Goal: Answer question/provide support: Share knowledge or assist other users

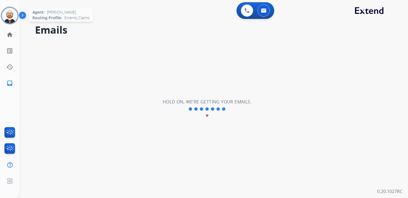
click at [9, 17] on img at bounding box center [10, 16] width 16 height 16
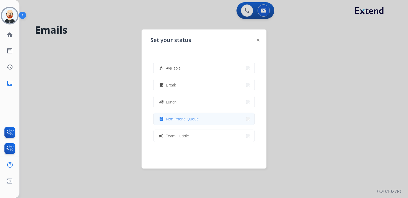
click at [198, 120] on span "Non-Phone Queue" at bounding box center [182, 119] width 33 height 6
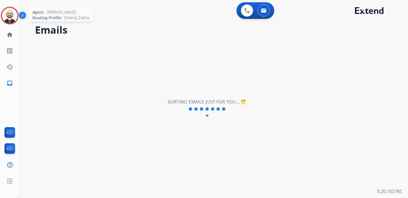
click at [10, 17] on img at bounding box center [10, 16] width 16 height 16
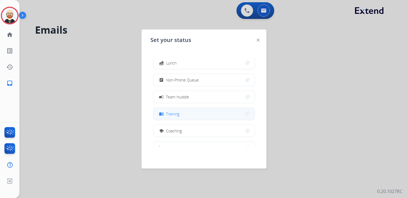
scroll to position [39, 0]
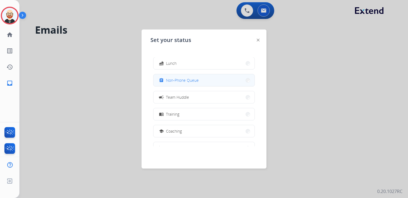
click at [188, 80] on span "Non-Phone Queue" at bounding box center [182, 80] width 33 height 6
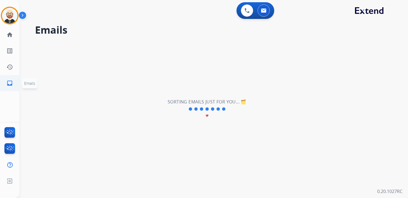
click at [13, 84] on mat-icon "inbox" at bounding box center [9, 83] width 7 height 7
click at [9, 65] on mat-icon "history" at bounding box center [9, 67] width 7 height 7
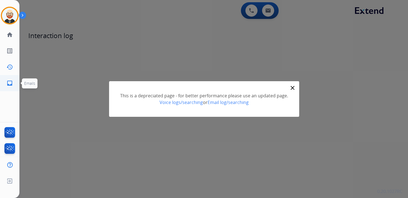
click at [9, 82] on mat-icon "inbox" at bounding box center [9, 83] width 7 height 7
select select "**********"
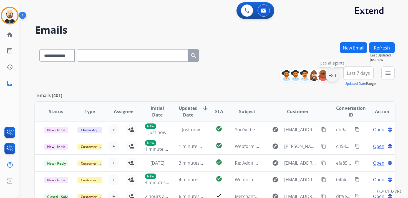
click at [331, 75] on div "+83" at bounding box center [331, 75] width 13 height 13
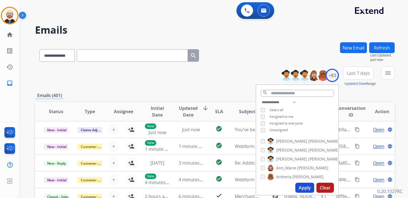
click at [280, 130] on span "Unassigned" at bounding box center [278, 129] width 18 height 5
click at [303, 187] on button "Apply" at bounding box center [304, 187] width 19 height 10
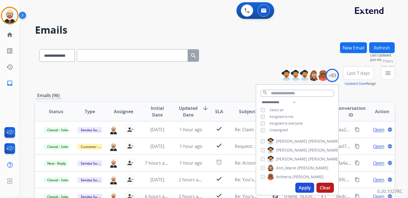
click at [388, 76] on button "menu Filters" at bounding box center [387, 72] width 13 height 13
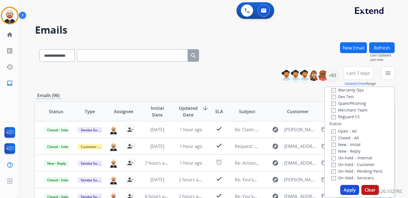
scroll to position [45, 0]
click at [350, 145] on div "New - Initial" at bounding box center [360, 142] width 58 height 7
click at [350, 150] on label "New - Reply" at bounding box center [345, 148] width 29 height 5
click at [347, 140] on label "New - Initial" at bounding box center [345, 142] width 29 height 5
click at [347, 141] on label "New - Initial" at bounding box center [345, 142] width 29 height 5
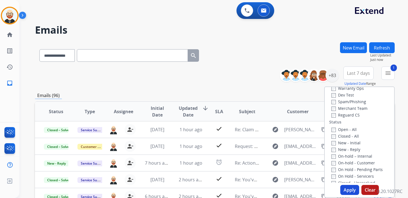
click at [347, 141] on label "New - Initial" at bounding box center [345, 142] width 29 height 5
click at [348, 186] on button "Apply" at bounding box center [349, 189] width 19 height 10
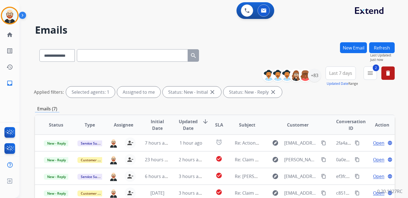
click at [346, 74] on span "Last 7 days" at bounding box center [340, 73] width 23 height 2
click at [335, 138] on div "Last 90 days" at bounding box center [338, 140] width 31 height 8
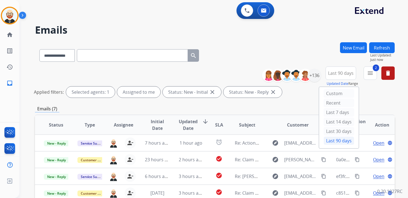
click at [292, 110] on div "Emails (7)" at bounding box center [215, 108] width 360 height 7
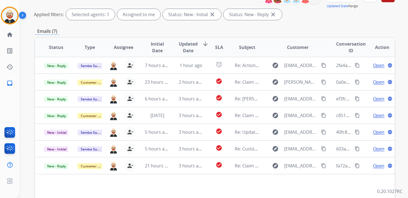
scroll to position [78, 0]
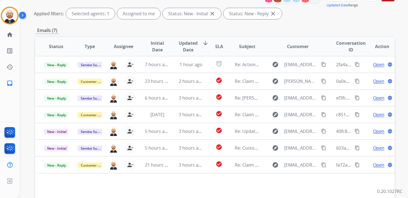
click at [185, 45] on span "Updated Date" at bounding box center [188, 46] width 19 height 13
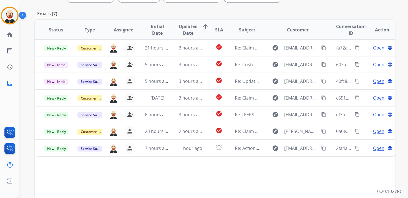
scroll to position [95, 0]
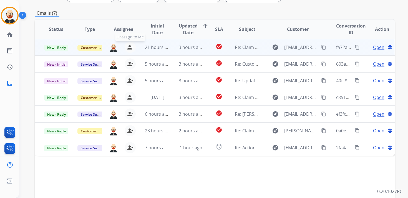
click at [131, 47] on mat-icon "person_remove" at bounding box center [130, 47] width 7 height 7
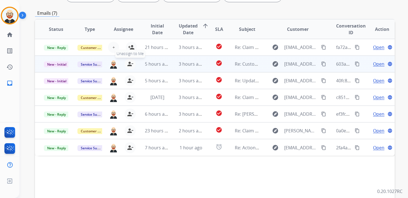
click at [129, 66] on mat-icon "person_remove" at bounding box center [130, 63] width 7 height 7
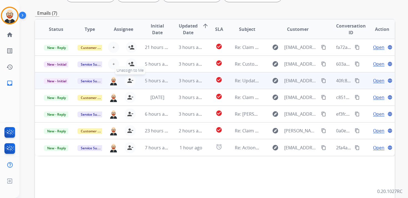
click at [129, 77] on button "person_remove [PERSON_NAME] to Me" at bounding box center [130, 80] width 11 height 11
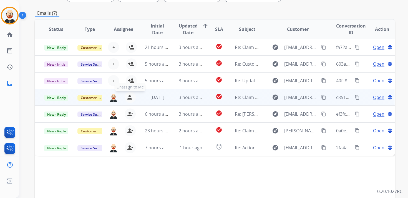
click at [130, 93] on button "person_remove [PERSON_NAME] to Me" at bounding box center [130, 97] width 11 height 11
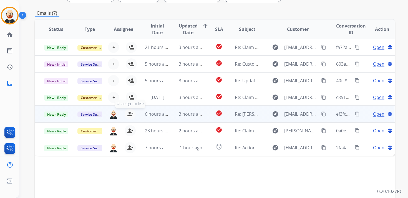
click at [132, 113] on button "person_remove [PERSON_NAME] to Me" at bounding box center [130, 113] width 11 height 11
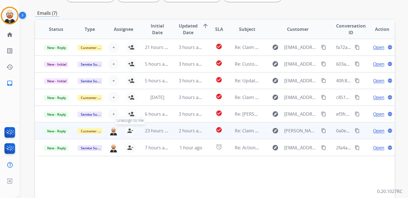
click at [128, 133] on mat-icon "person_remove" at bounding box center [130, 130] width 7 height 7
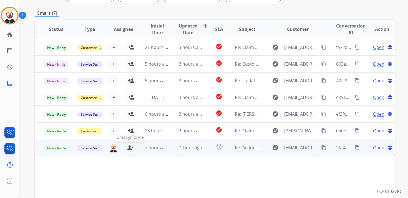
click at [129, 146] on mat-icon "person_remove" at bounding box center [130, 147] width 7 height 7
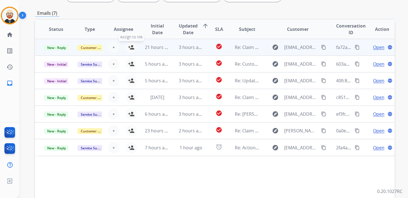
click at [131, 52] on button "person_add Assign to Me" at bounding box center [131, 47] width 11 height 11
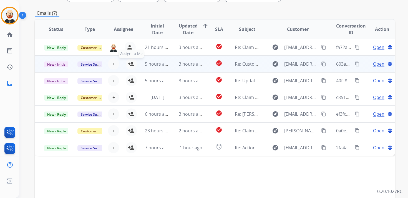
click at [131, 61] on mat-icon "person_add" at bounding box center [131, 63] width 7 height 7
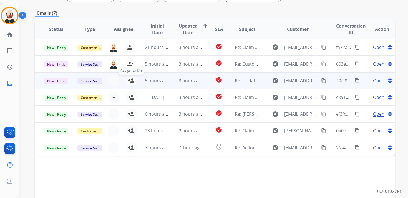
click at [131, 78] on mat-icon "person_add" at bounding box center [131, 80] width 7 height 7
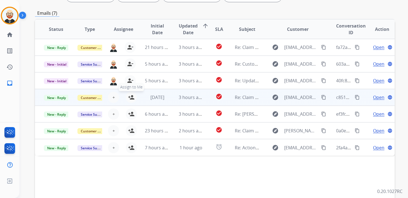
click at [132, 95] on mat-icon "person_add" at bounding box center [131, 97] width 7 height 7
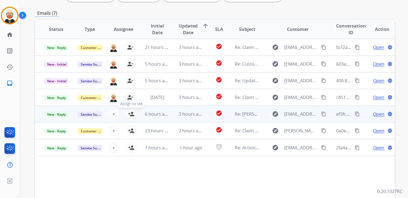
click at [132, 113] on mat-icon "person_add" at bounding box center [131, 113] width 7 height 7
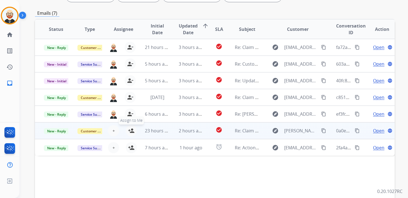
click at [132, 131] on mat-icon "person_add" at bounding box center [131, 130] width 7 height 7
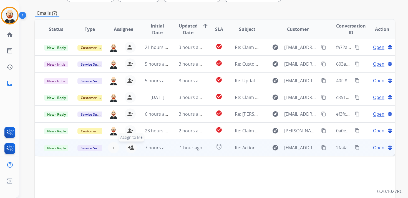
click at [133, 148] on mat-icon "person_add" at bounding box center [131, 147] width 7 height 7
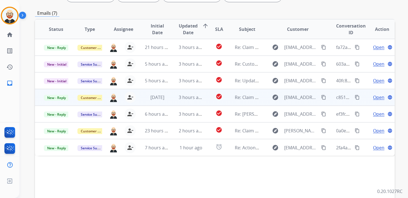
scroll to position [0, 0]
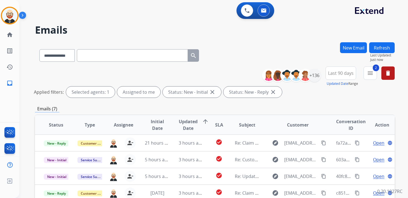
click at [378, 46] on button "Refresh" at bounding box center [382, 47] width 26 height 11
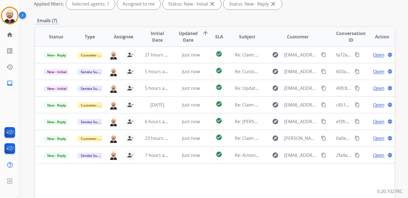
scroll to position [91, 0]
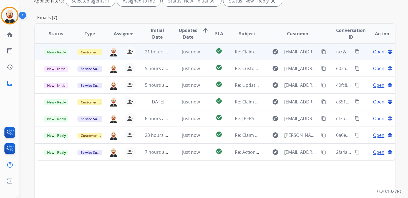
click at [373, 54] on span "Open" at bounding box center [378, 51] width 11 height 7
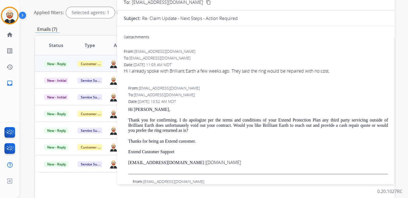
scroll to position [71, 0]
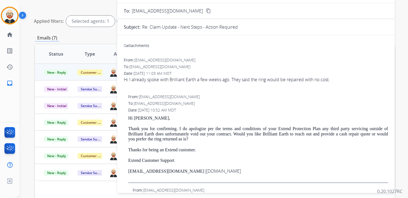
drag, startPoint x: 211, startPoint y: 171, endPoint x: 128, endPoint y: 118, distance: 98.6
click at [128, 118] on div "Hi [PERSON_NAME], Thank you for confirming. I do apologize per the terms and co…" at bounding box center [258, 148] width 260 height 67
copy div "Hi [PERSON_NAME], Thank you for confirming. I do apologize per the terms and co…"
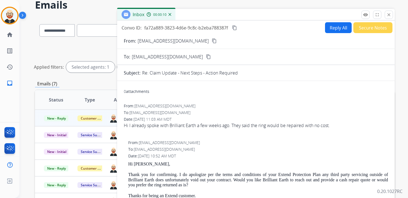
scroll to position [0, 0]
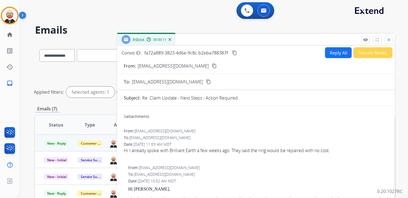
click at [329, 54] on button "Reply All" at bounding box center [338, 52] width 27 height 11
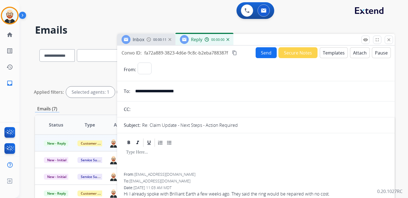
select select "**********"
click at [133, 161] on div at bounding box center [256, 159] width 264 height 25
paste div
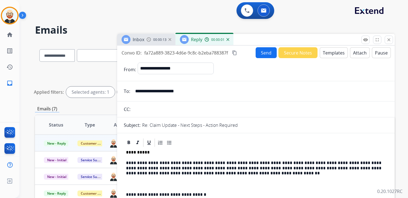
click at [145, 164] on p "**********" at bounding box center [253, 167] width 255 height 15
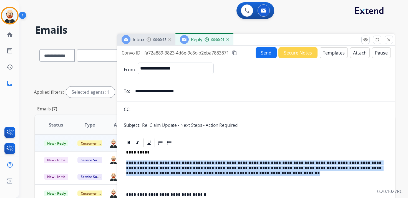
click at [145, 164] on p "**********" at bounding box center [253, 167] width 255 height 15
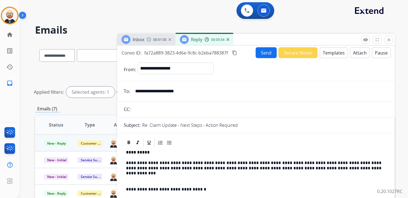
click at [261, 52] on button "Send" at bounding box center [266, 52] width 21 height 11
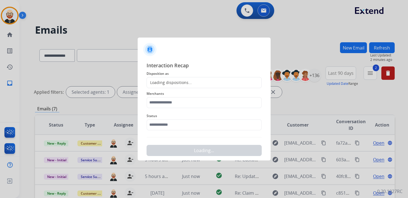
click at [185, 88] on div "Loading dispositions..." at bounding box center [203, 82] width 115 height 11
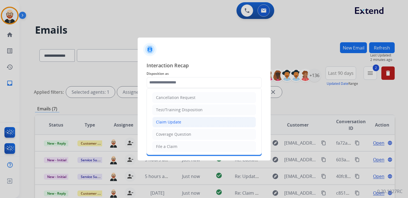
click at [165, 122] on div "Claim Update" at bounding box center [168, 122] width 25 height 6
type input "**********"
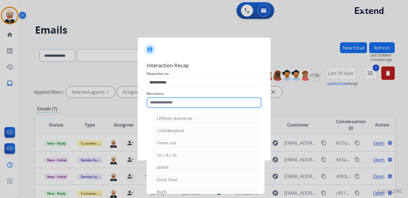
click at [159, 103] on input "text" at bounding box center [203, 102] width 115 height 11
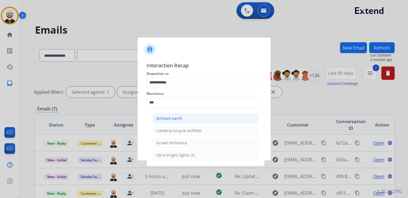
click at [158, 115] on li "Brilliant earth" at bounding box center [206, 118] width 106 height 11
type input "**********"
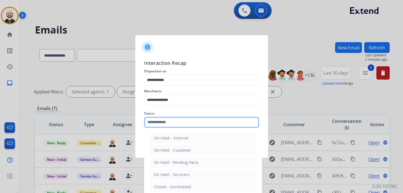
click at [159, 125] on input "text" at bounding box center [201, 122] width 115 height 11
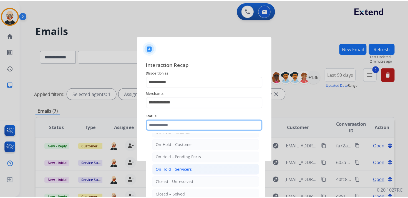
scroll to position [17, 0]
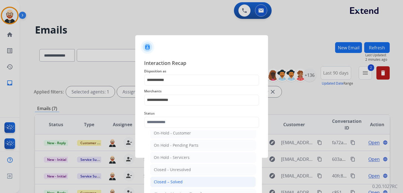
click at [167, 182] on div "Closed – Solved" at bounding box center [168, 182] width 29 height 6
type input "**********"
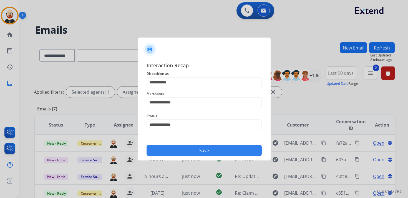
click at [174, 151] on button "Save" at bounding box center [203, 150] width 115 height 11
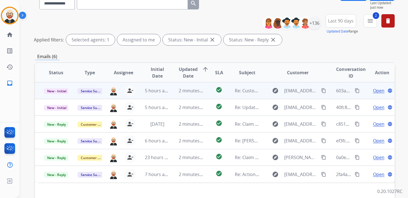
scroll to position [53, 0]
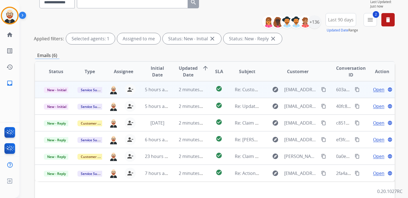
click at [375, 89] on span "Open" at bounding box center [378, 89] width 11 height 7
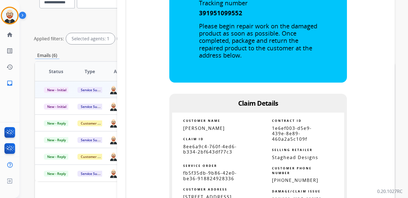
scroll to position [230, 0]
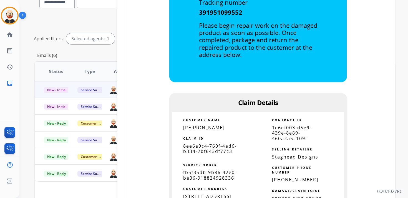
click at [221, 147] on span "8ee6a9c4-760f-4ed6-b334-2bf643df77c3" at bounding box center [210, 148] width 54 height 11
copy tbody
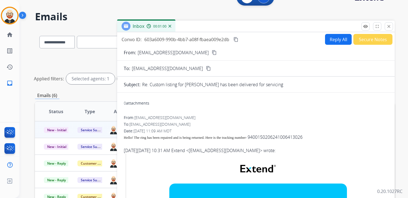
scroll to position [16, 0]
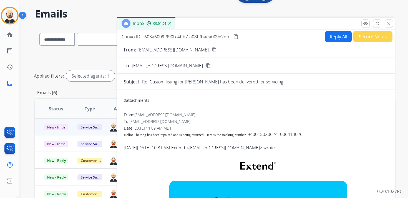
click at [237, 36] on mat-icon "content_copy" at bounding box center [235, 36] width 5 height 5
click at [295, 134] on div "Hello! The ring has been repaired and is being returned. Here is the tracking n…" at bounding box center [256, 134] width 264 height 7
copy div "9400150206241006413026"
click at [238, 36] on mat-icon "content_copy" at bounding box center [235, 36] width 5 height 5
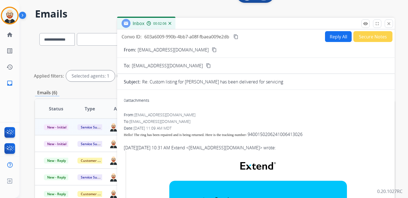
click at [203, 135] on span "Hello! The ring has been repaired and is being returned. Here is the tracking n…" at bounding box center [185, 134] width 123 height 4
copy span
click at [333, 38] on button "Reply All" at bounding box center [338, 36] width 27 height 11
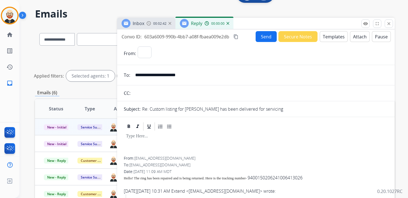
select select "**********"
click at [149, 145] on div at bounding box center [256, 143] width 264 height 25
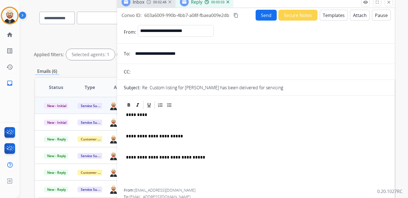
scroll to position [131, 0]
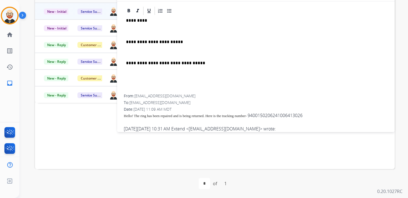
click at [141, 31] on p at bounding box center [256, 31] width 260 height 5
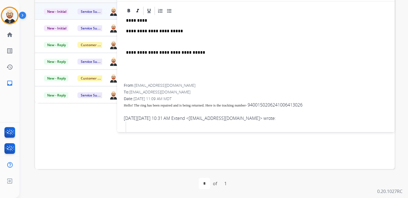
click at [140, 45] on div "**********" at bounding box center [256, 50] width 264 height 68
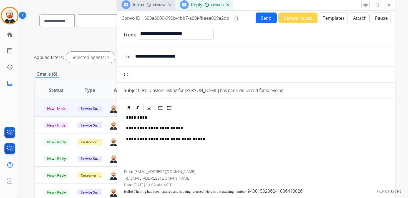
scroll to position [0, 0]
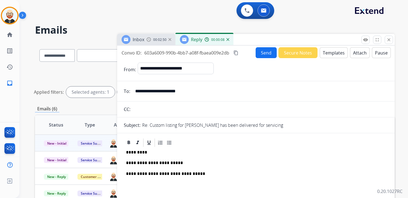
click at [262, 52] on button "Send" at bounding box center [266, 52] width 21 height 11
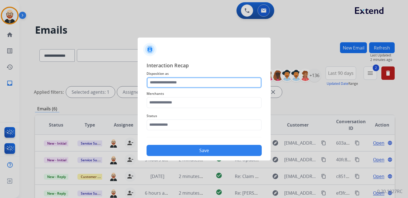
click at [168, 82] on input "text" at bounding box center [203, 82] width 115 height 11
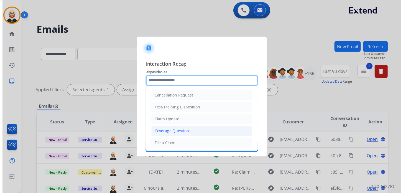
scroll to position [83, 0]
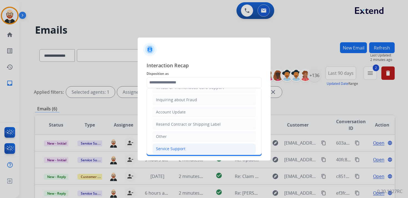
click at [165, 146] on div "Service Support" at bounding box center [170, 149] width 29 height 6
type input "**********"
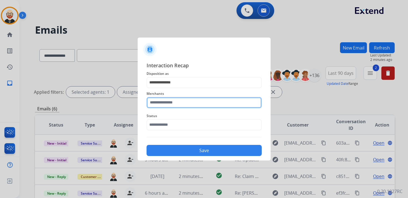
click at [161, 100] on input "text" at bounding box center [203, 102] width 115 height 11
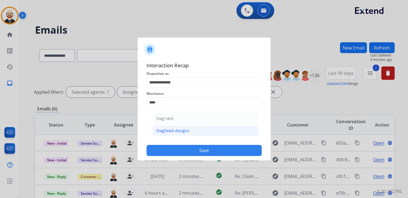
click at [161, 131] on div "Staghead designs" at bounding box center [172, 131] width 33 height 6
type input "**********"
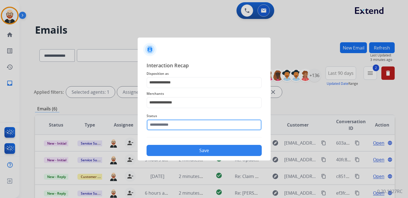
click at [157, 125] on input "text" at bounding box center [203, 124] width 115 height 11
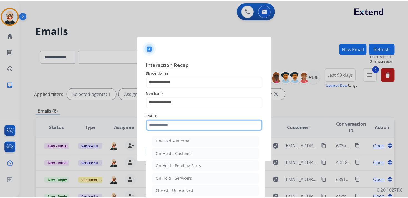
scroll to position [20, 0]
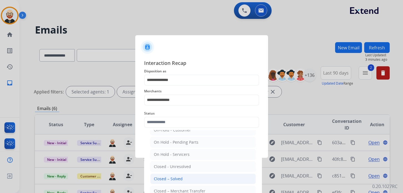
click at [169, 179] on div "Closed – Solved" at bounding box center [168, 179] width 29 height 6
type input "**********"
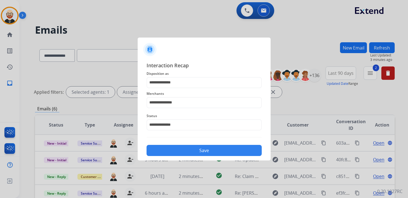
click at [193, 153] on button "Save" at bounding box center [203, 150] width 115 height 11
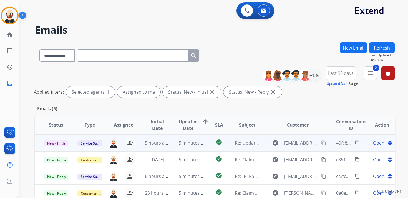
click at [377, 144] on span "Open" at bounding box center [378, 142] width 11 height 7
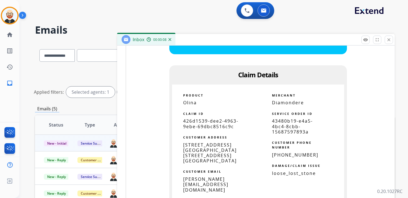
scroll to position [352, 0]
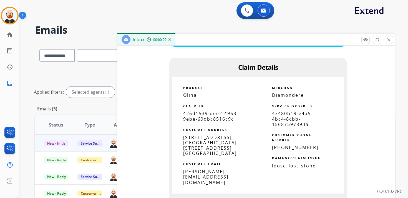
click at [202, 117] on span "426d1539-dee2-4963-9ebe-69dbc8516c9c" at bounding box center [210, 115] width 55 height 11
copy tbody
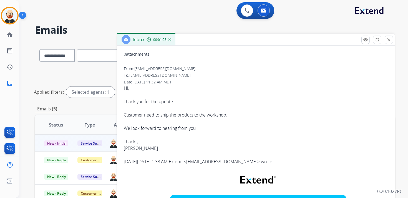
scroll to position [0, 0]
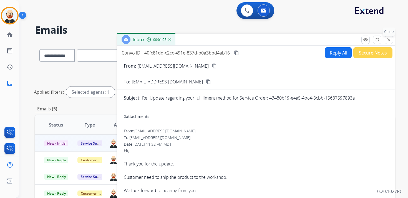
click at [387, 40] on mat-icon "close" at bounding box center [388, 39] width 5 height 5
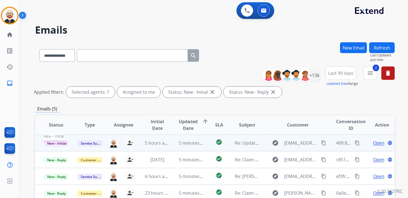
click at [49, 145] on span "New - Initial" at bounding box center [57, 143] width 26 height 6
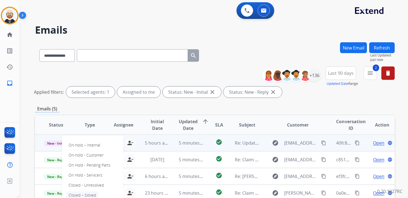
click at [87, 192] on p "Closed – Solved" at bounding box center [82, 195] width 32 height 8
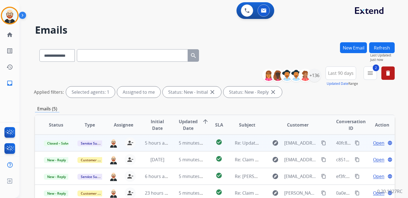
click at [387, 45] on button "Refresh" at bounding box center [382, 47] width 26 height 11
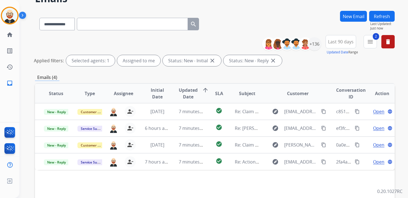
scroll to position [33, 0]
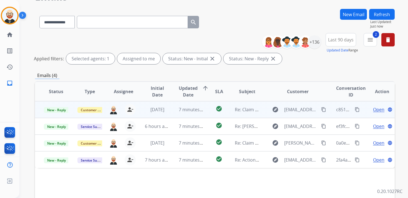
click at [373, 111] on span "Open" at bounding box center [378, 109] width 11 height 7
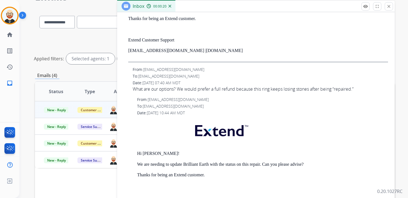
scroll to position [0, 0]
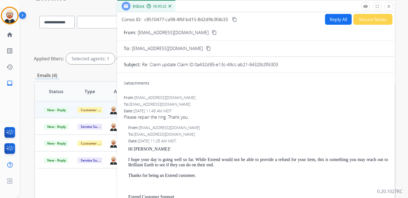
click at [212, 34] on mat-icon "content_copy" at bounding box center [214, 32] width 5 height 5
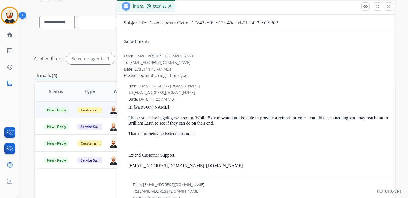
scroll to position [46, 0]
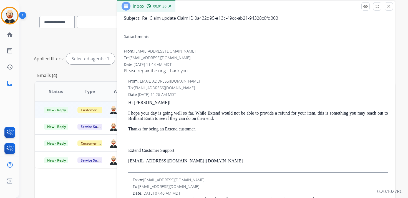
drag, startPoint x: 211, startPoint y: 161, endPoint x: 128, endPoint y: 103, distance: 101.3
click at [128, 103] on div "From: [EMAIL_ADDRESS][DOMAIN_NAME] To: [EMAIL_ADDRESS][DOMAIN_NAME] Date: [DATE…" at bounding box center [256, 125] width 264 height 94
copy div "Hi [PERSON_NAME]! I hope your day is going well so far. While Extend would not …"
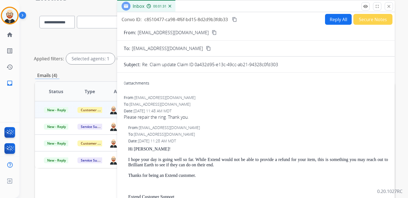
click at [329, 21] on button "Reply All" at bounding box center [338, 19] width 27 height 11
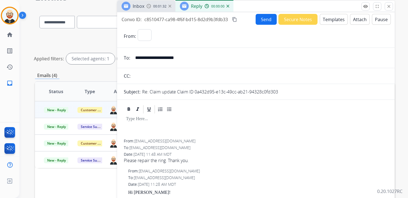
select select "**********"
click at [152, 121] on div at bounding box center [256, 126] width 264 height 25
paste div
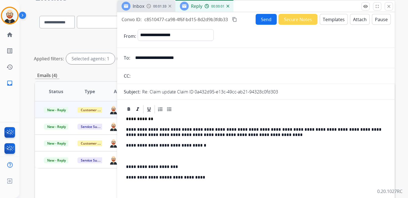
click at [158, 125] on div "**********" at bounding box center [256, 155] width 264 height 83
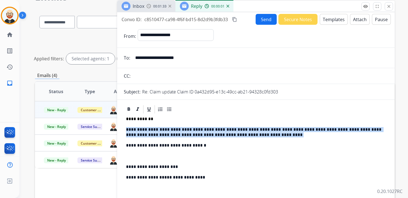
click at [158, 125] on div "**********" at bounding box center [256, 155] width 264 height 83
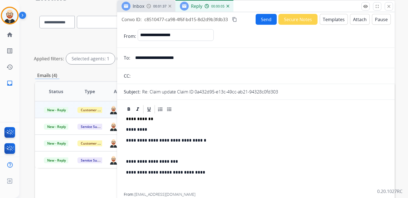
click at [167, 130] on p "*********" at bounding box center [253, 129] width 255 height 5
click at [267, 19] on button "Send" at bounding box center [266, 19] width 21 height 11
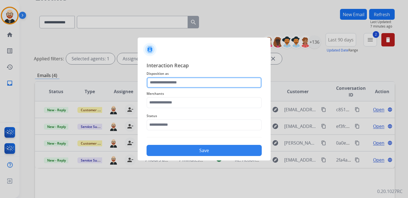
drag, startPoint x: 183, startPoint y: 88, endPoint x: 181, endPoint y: 84, distance: 3.8
click at [181, 84] on input "text" at bounding box center [203, 82] width 115 height 11
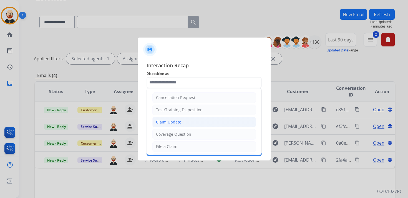
click at [169, 121] on div "Claim Update" at bounding box center [168, 122] width 25 height 6
type input "**********"
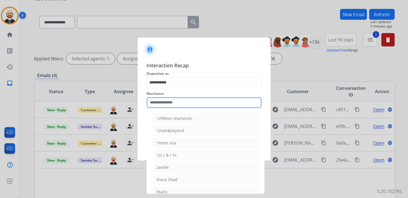
click at [158, 105] on input "text" at bounding box center [203, 102] width 115 height 11
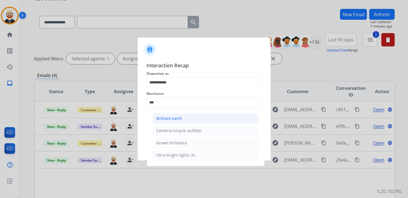
click at [160, 118] on div "Brilliant earth" at bounding box center [169, 118] width 26 height 6
type input "**********"
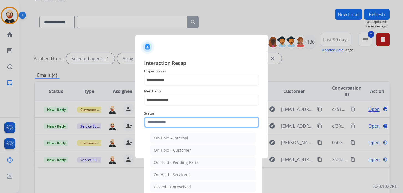
click at [155, 123] on input "text" at bounding box center [201, 122] width 115 height 11
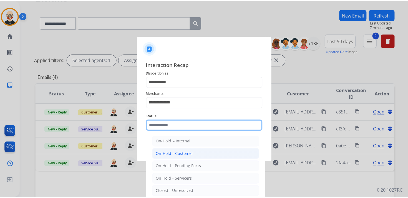
scroll to position [31, 0]
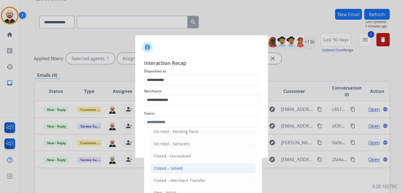
click at [165, 167] on div "Closed – Solved" at bounding box center [168, 169] width 29 height 6
type input "**********"
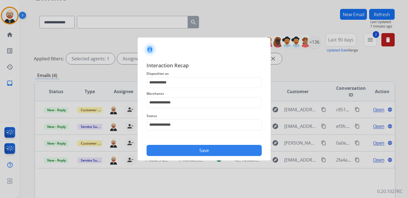
click at [172, 150] on button "Save" at bounding box center [203, 150] width 115 height 11
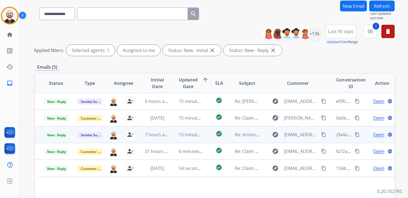
scroll to position [44, 0]
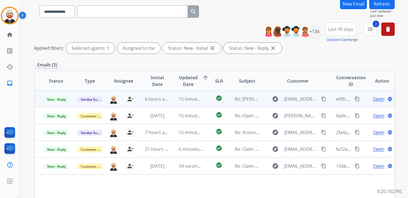
click at [374, 99] on span "Open" at bounding box center [378, 98] width 11 height 7
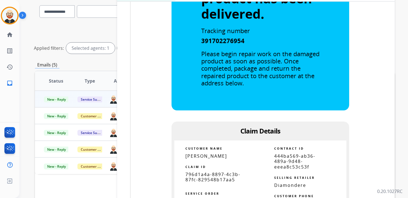
scroll to position [356, 0]
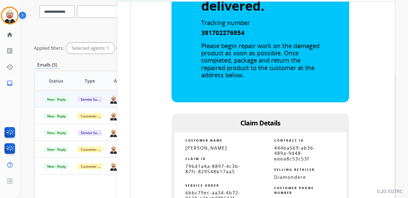
click at [210, 168] on span "796d1a4a-8897-4c3b-87fc-829548b17aa5" at bounding box center [212, 168] width 55 height 11
copy tbody
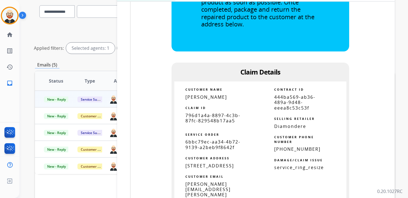
scroll to position [0, 0]
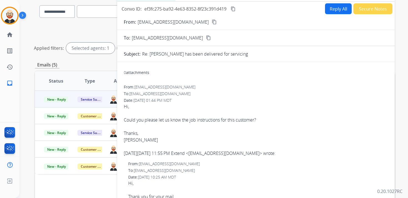
click at [336, 9] on button "Reply All" at bounding box center [338, 8] width 27 height 11
select select "**********"
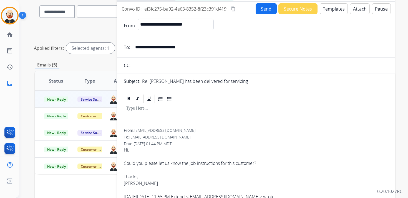
click at [162, 110] on p at bounding box center [256, 108] width 260 height 5
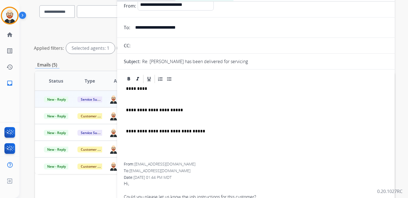
scroll to position [11, 0]
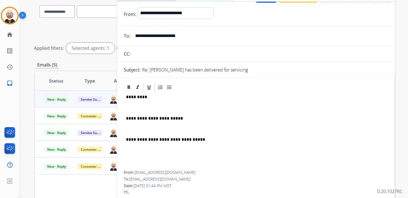
click at [138, 96] on p "*********" at bounding box center [253, 96] width 255 height 5
click at [138, 99] on p "**********" at bounding box center [253, 96] width 255 height 5
click at [139, 103] on div "**********" at bounding box center [256, 131] width 264 height 78
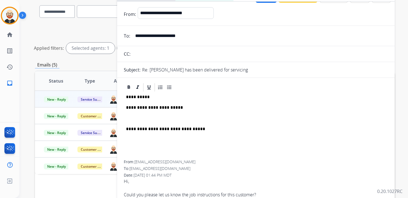
click at [149, 115] on div "**********" at bounding box center [256, 126] width 264 height 68
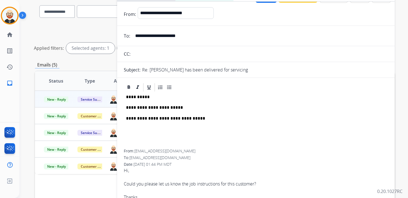
click at [153, 107] on p "**********" at bounding box center [253, 107] width 255 height 5
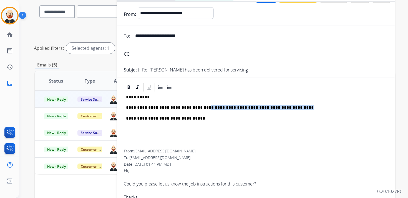
drag, startPoint x: 287, startPoint y: 107, endPoint x: 197, endPoint y: 106, distance: 90.2
click at [197, 106] on p "**********" at bounding box center [253, 107] width 255 height 5
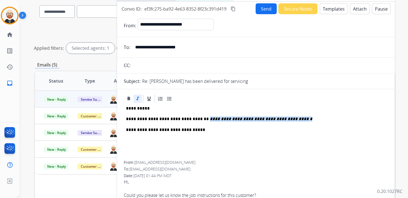
click at [235, 8] on mat-icon "content_copy" at bounding box center [233, 8] width 5 height 5
click at [258, 10] on button "Send" at bounding box center [266, 8] width 21 height 11
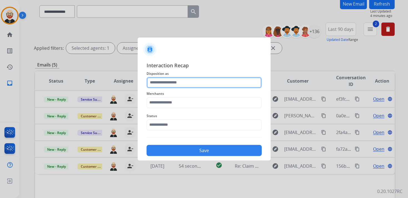
click at [183, 83] on input "text" at bounding box center [203, 82] width 115 height 11
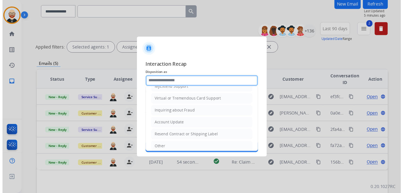
scroll to position [83, 0]
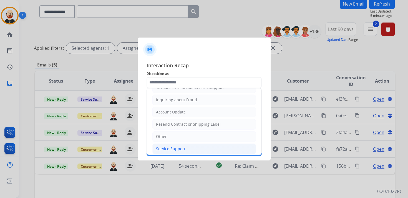
click at [179, 146] on div "Service Support" at bounding box center [170, 149] width 29 height 6
type input "**********"
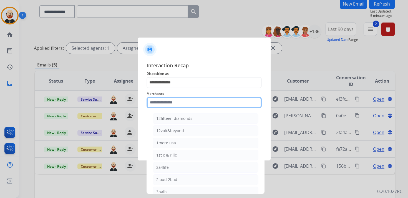
click at [174, 103] on input "text" at bounding box center [203, 102] width 115 height 11
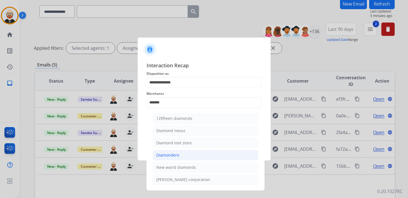
click at [172, 152] on div "Diamondere" at bounding box center [167, 155] width 23 height 6
type input "**********"
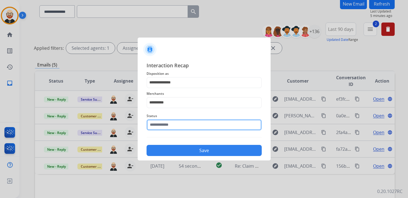
click at [173, 122] on input "text" at bounding box center [203, 124] width 115 height 11
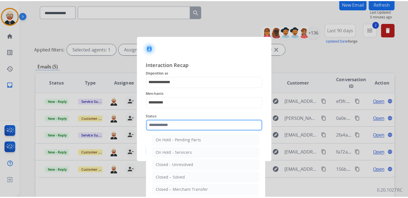
scroll to position [31, 0]
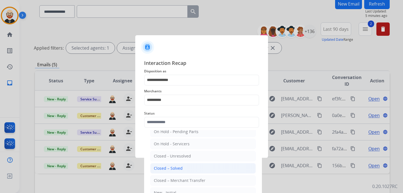
click at [171, 168] on div "Closed – Solved" at bounding box center [168, 169] width 29 height 6
type input "**********"
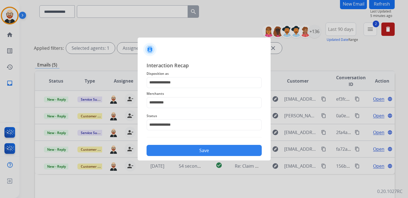
click at [177, 149] on button "Save" at bounding box center [203, 150] width 115 height 11
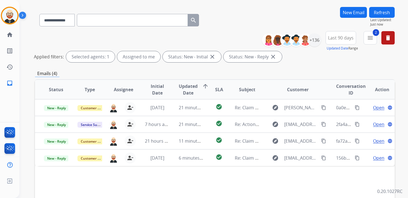
scroll to position [35, 0]
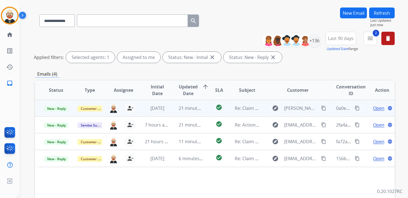
click at [373, 108] on span "Open" at bounding box center [378, 108] width 11 height 7
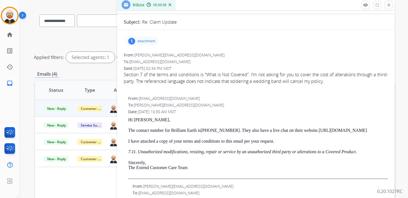
scroll to position [42, 0]
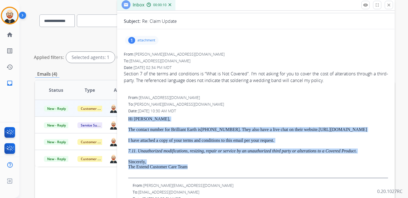
drag, startPoint x: 198, startPoint y: 173, endPoint x: 128, endPoint y: 118, distance: 88.6
click at [128, 118] on div "Hi [PERSON_NAME], The contact number for Brilliant Earth is [PHONE_NUMBER] . Th…" at bounding box center [258, 147] width 260 height 62
copy div "Hi [PERSON_NAME], The contact number for Brilliant Earth is [PHONE_NUMBER] . Th…"
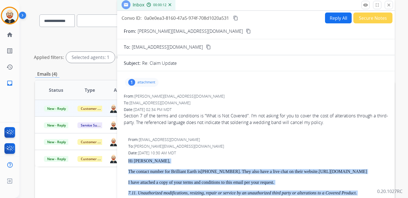
click at [329, 17] on button "Reply All" at bounding box center [338, 17] width 27 height 11
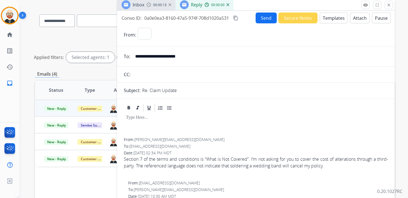
click at [143, 122] on div at bounding box center [256, 125] width 264 height 25
select select "**********"
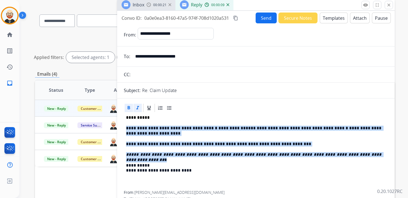
drag, startPoint x: 377, startPoint y: 155, endPoint x: 124, endPoint y: 127, distance: 254.8
click at [124, 127] on div "**********" at bounding box center [256, 152] width 264 height 78
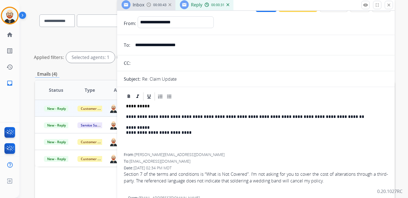
scroll to position [20, 0]
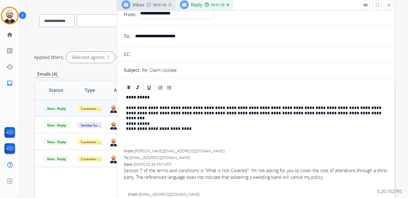
click at [195, 113] on p "**********" at bounding box center [253, 110] width 255 height 10
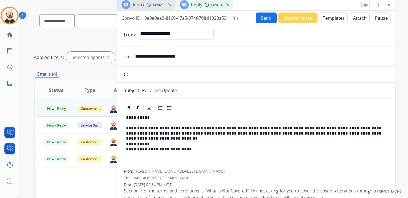
click at [267, 19] on button "Send" at bounding box center [266, 17] width 21 height 11
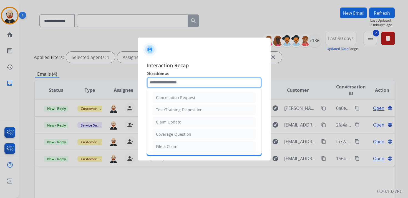
click at [181, 82] on input "text" at bounding box center [203, 82] width 115 height 11
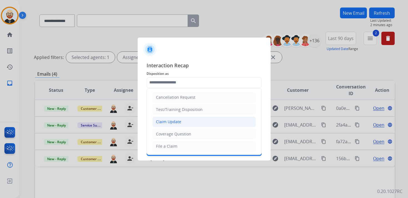
click at [167, 121] on div "Claim Update" at bounding box center [168, 122] width 25 height 6
type input "**********"
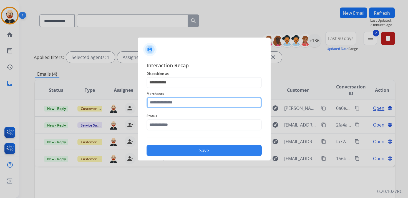
click at [161, 103] on input "text" at bounding box center [203, 102] width 115 height 11
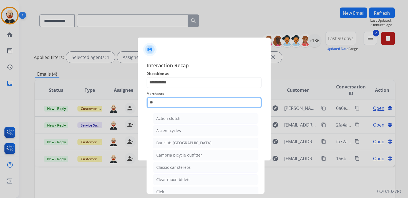
type input "*"
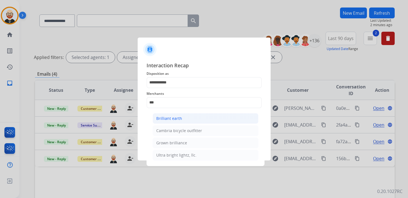
click at [163, 117] on div "Brilliant earth" at bounding box center [169, 118] width 26 height 6
type input "**********"
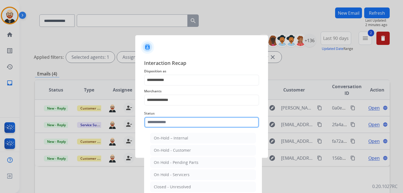
click at [163, 124] on input "text" at bounding box center [201, 122] width 115 height 11
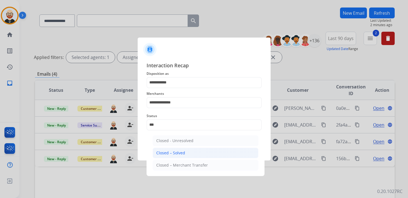
click at [175, 151] on div "Closed – Solved" at bounding box center [170, 153] width 29 height 6
type input "**********"
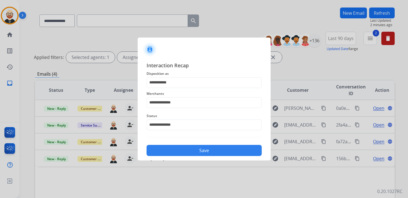
click at [175, 151] on button "Save" at bounding box center [203, 150] width 115 height 11
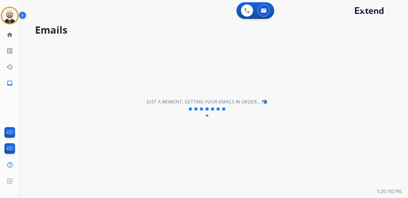
scroll to position [0, 0]
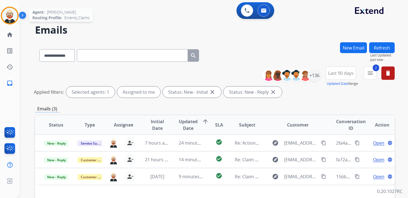
click at [8, 16] on img at bounding box center [10, 16] width 16 height 16
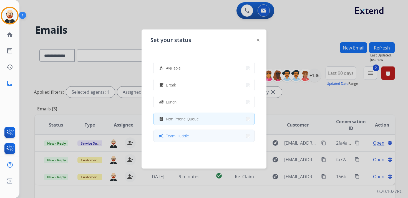
scroll to position [88, 0]
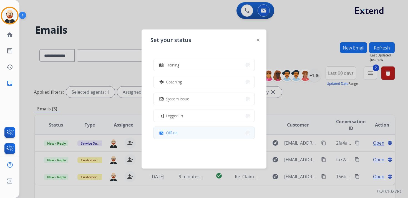
click at [171, 135] on span "Offline" at bounding box center [172, 133] width 12 height 6
